Goal: Information Seeking & Learning: Compare options

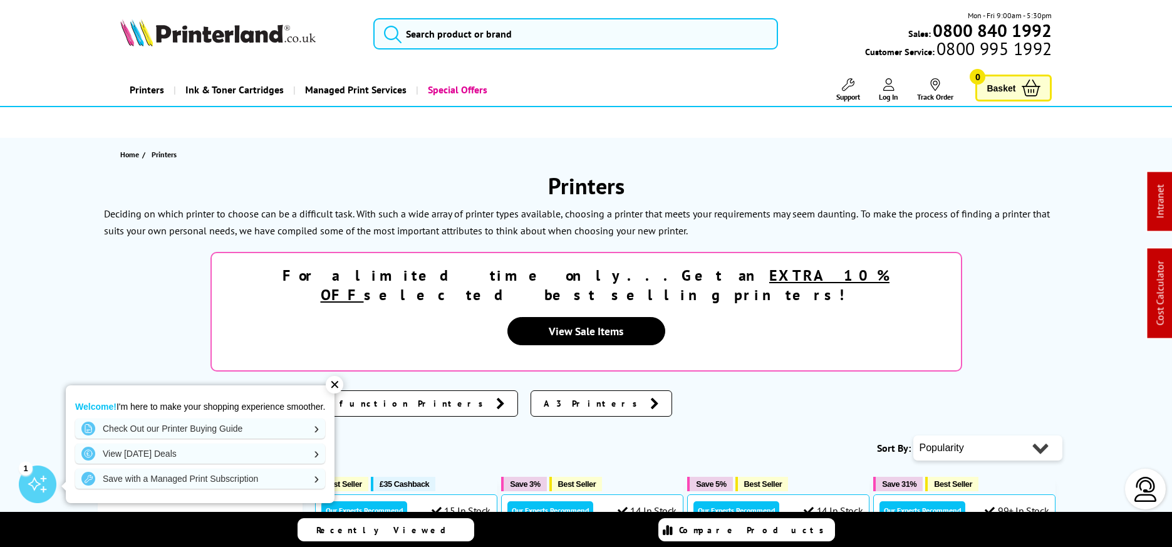
scroll to position [-1, 0]
click at [506, 38] on input "search" at bounding box center [575, 33] width 404 height 31
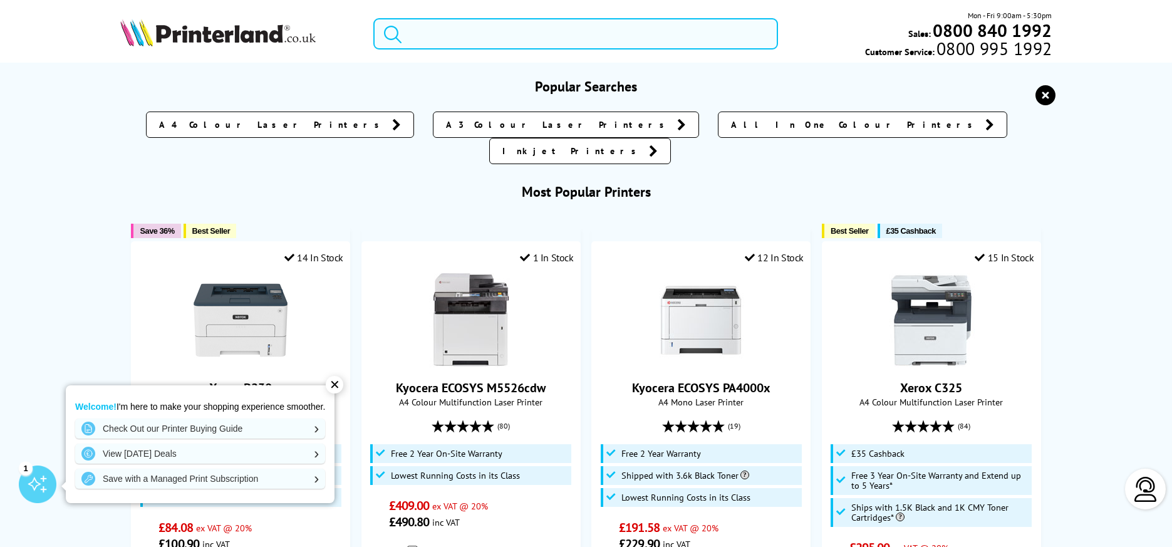
scroll to position [0, 0]
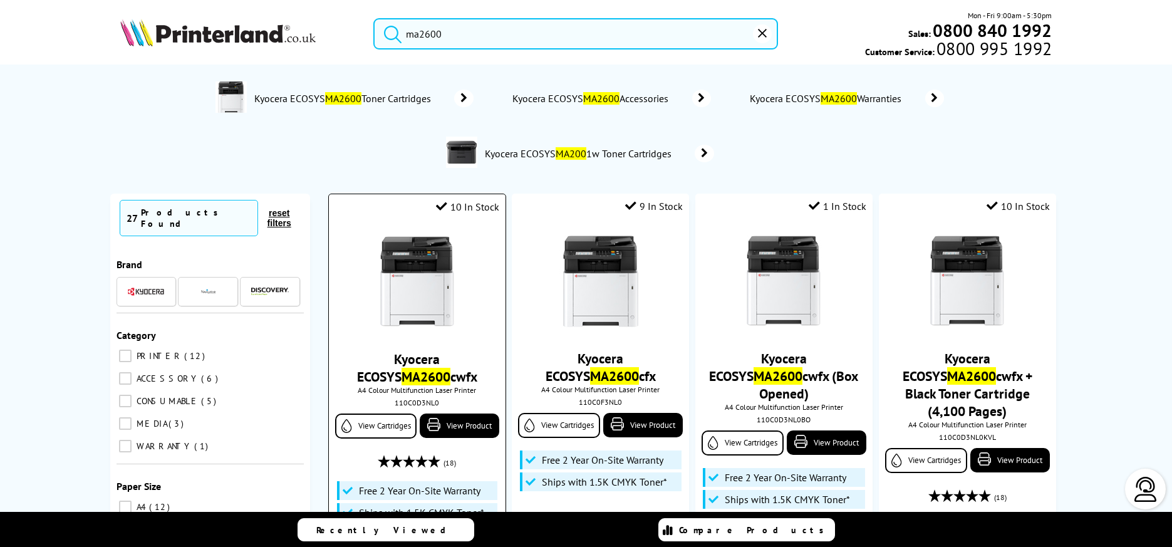
type input "ma2600"
click at [429, 264] on img at bounding box center [417, 282] width 94 height 94
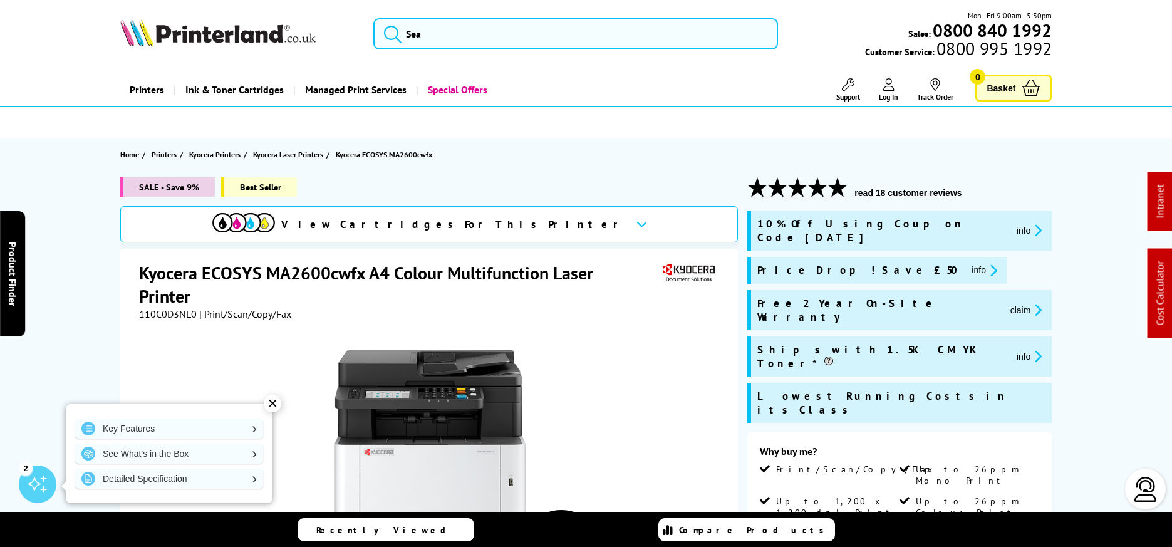
click at [227, 27] on img at bounding box center [217, 33] width 195 height 28
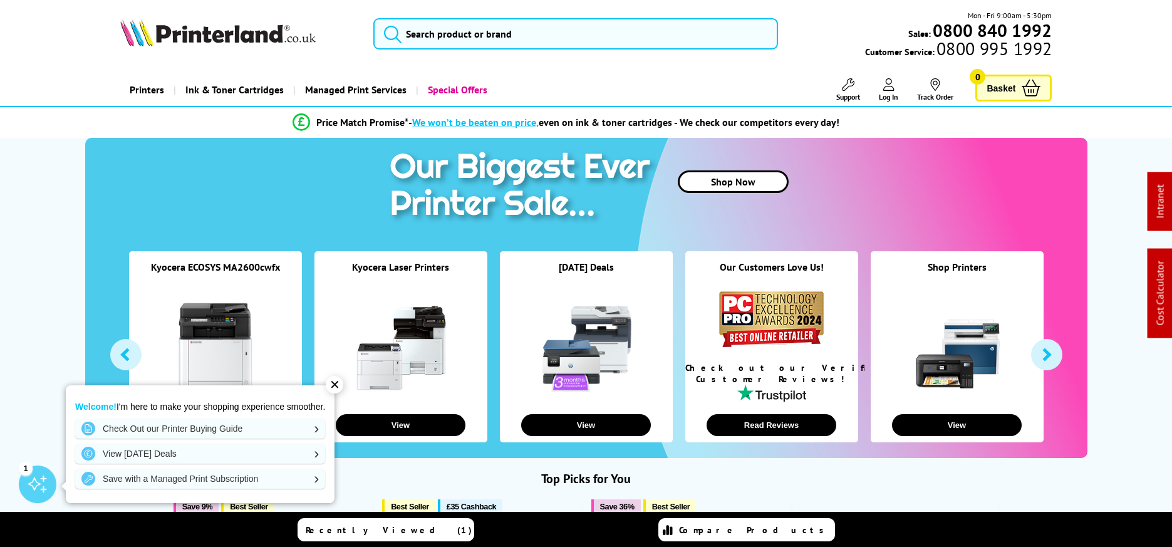
click at [472, 89] on link "Special Offers" at bounding box center [456, 90] width 81 height 32
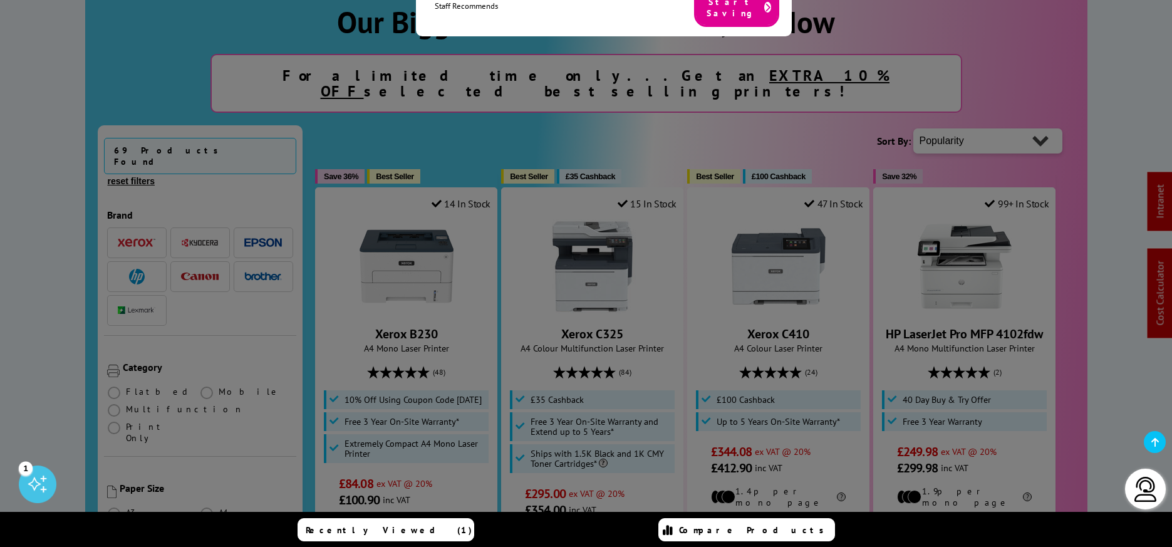
scroll to position [211, 0]
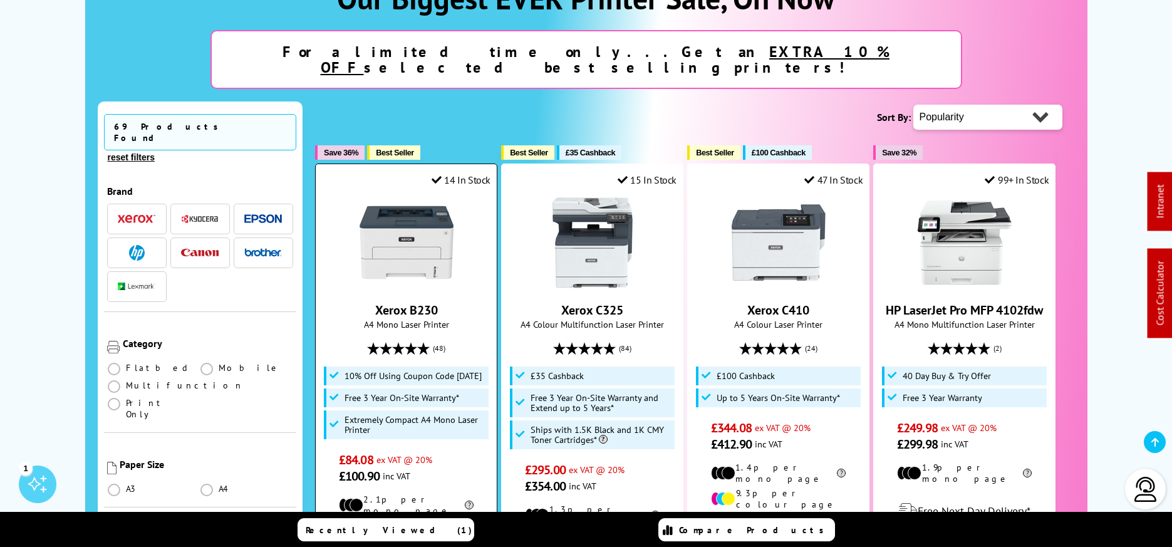
click at [420, 225] on img at bounding box center [406, 242] width 94 height 94
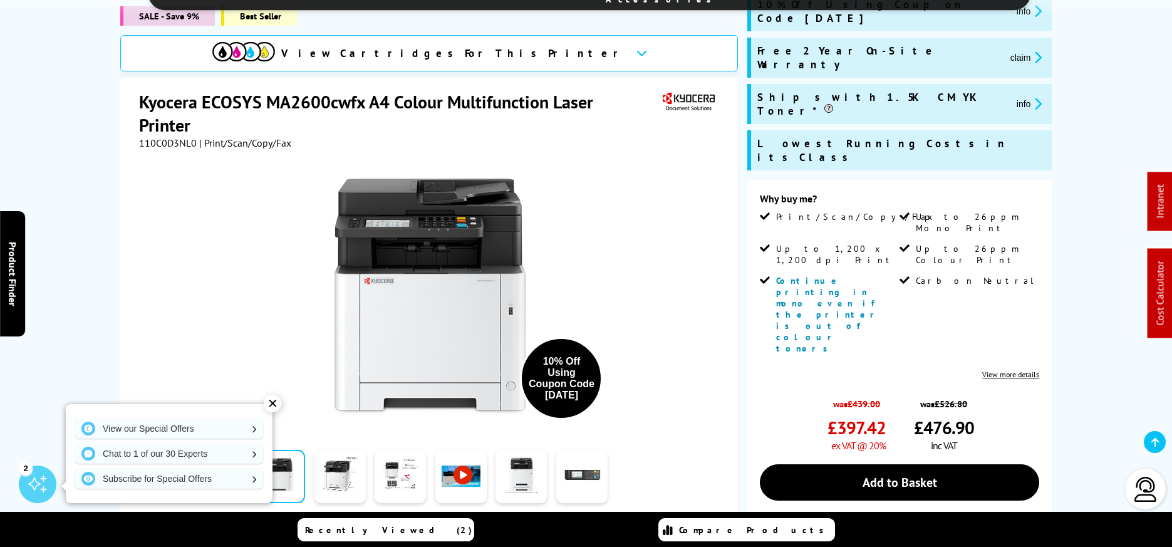
scroll to position [64, 0]
